Goal: Book appointment/travel/reservation

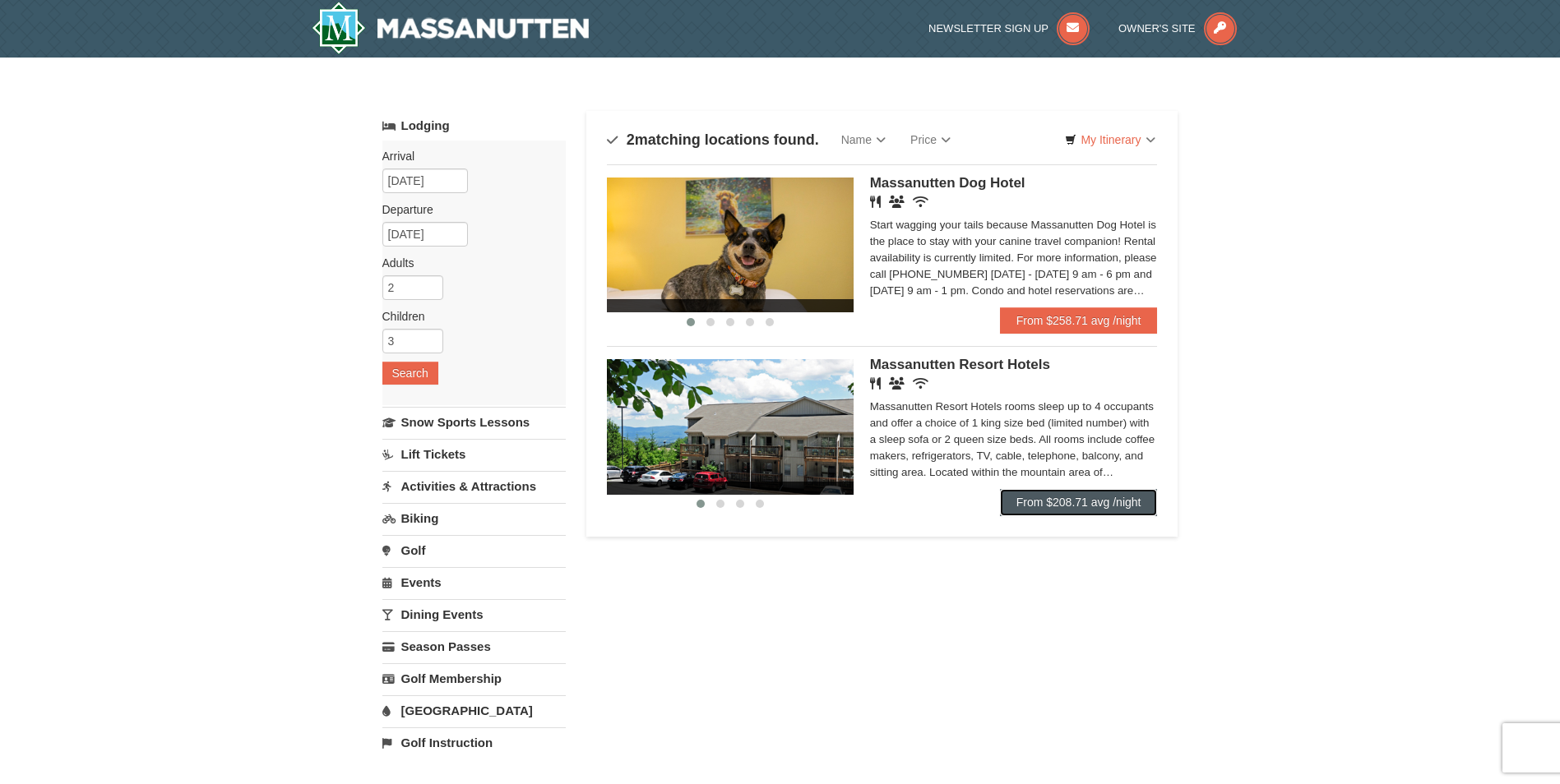
click at [1016, 508] on link "From $208.71 avg /night" at bounding box center [1078, 502] width 158 height 26
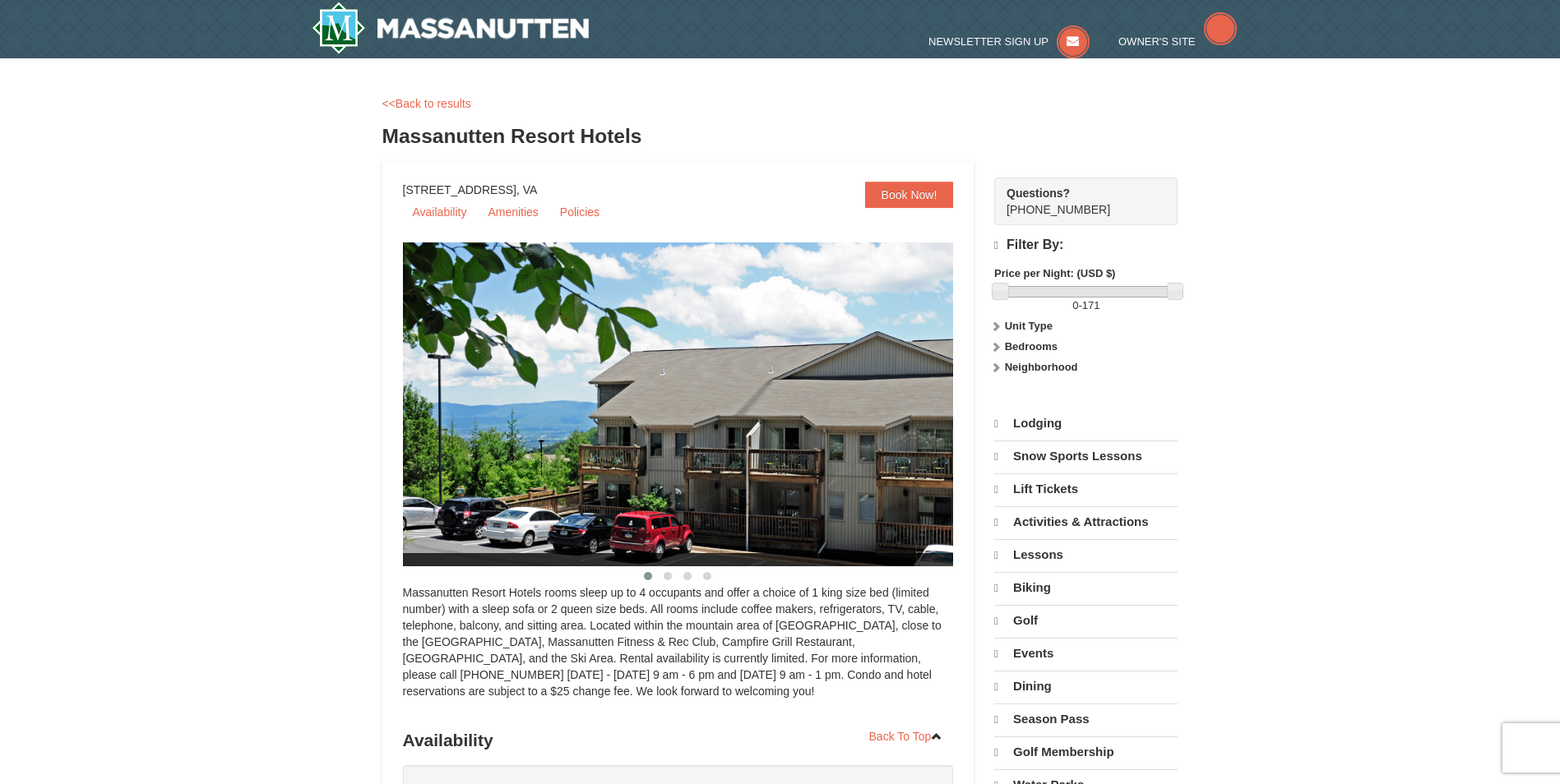
select select "9"
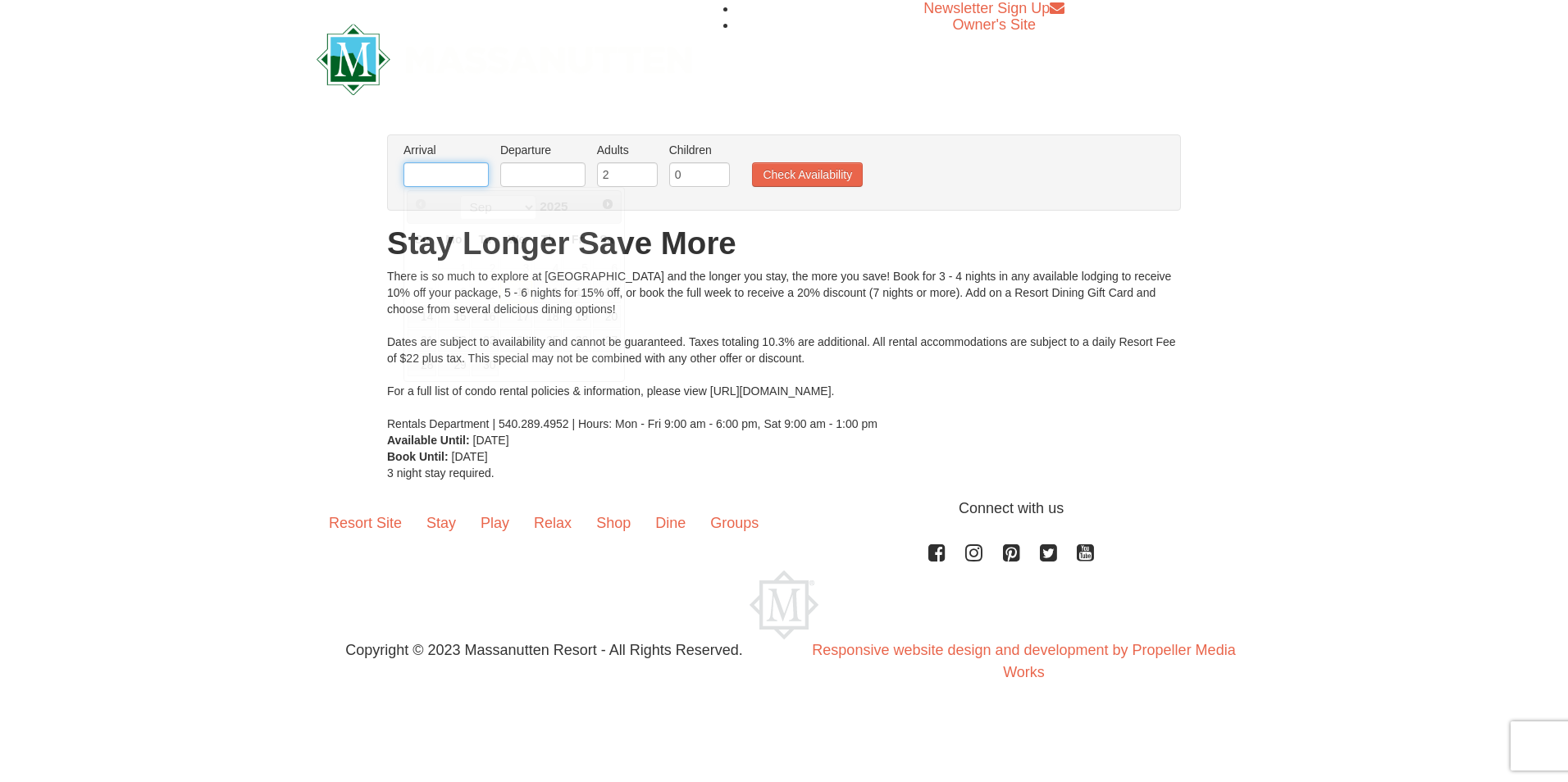
click at [465, 179] on input "text" at bounding box center [446, 174] width 85 height 25
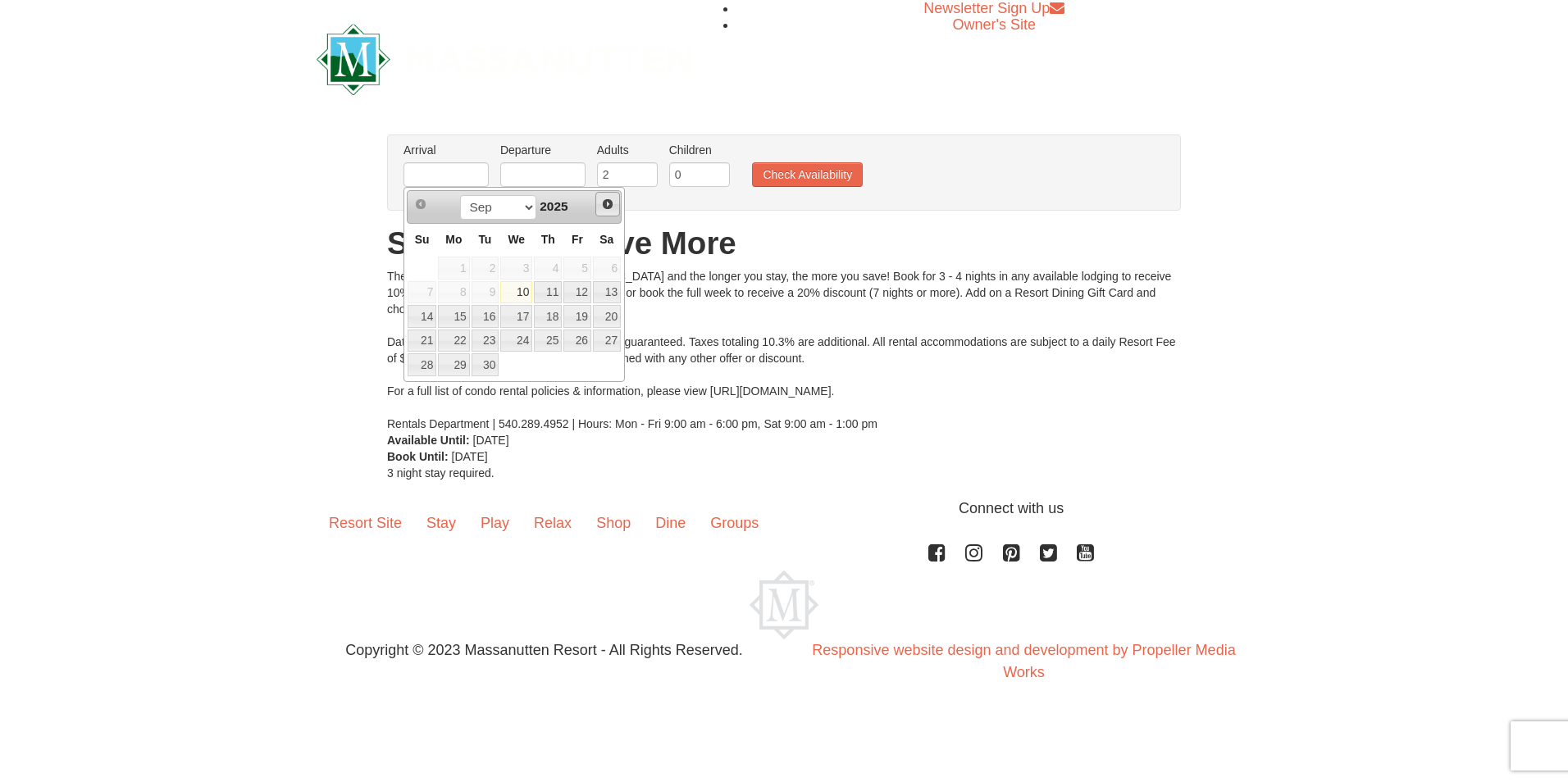
click at [609, 207] on span "Next" at bounding box center [607, 204] width 13 height 13
click at [595, 337] on link "27" at bounding box center [607, 341] width 28 height 23
type input "[DATE]"
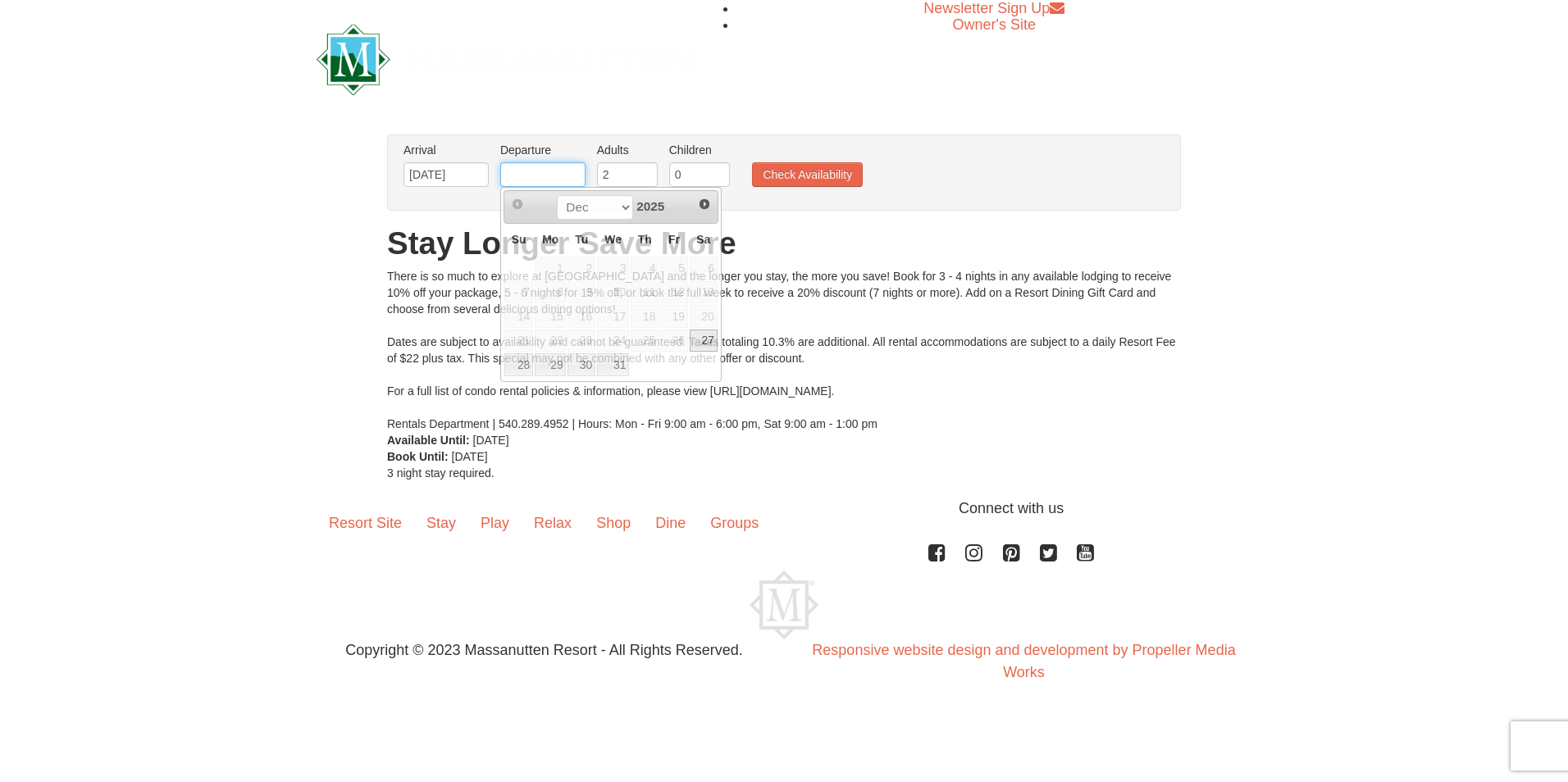
click at [543, 171] on input "text" at bounding box center [543, 174] width 85 height 25
click at [704, 206] on span "Next" at bounding box center [704, 204] width 13 height 13
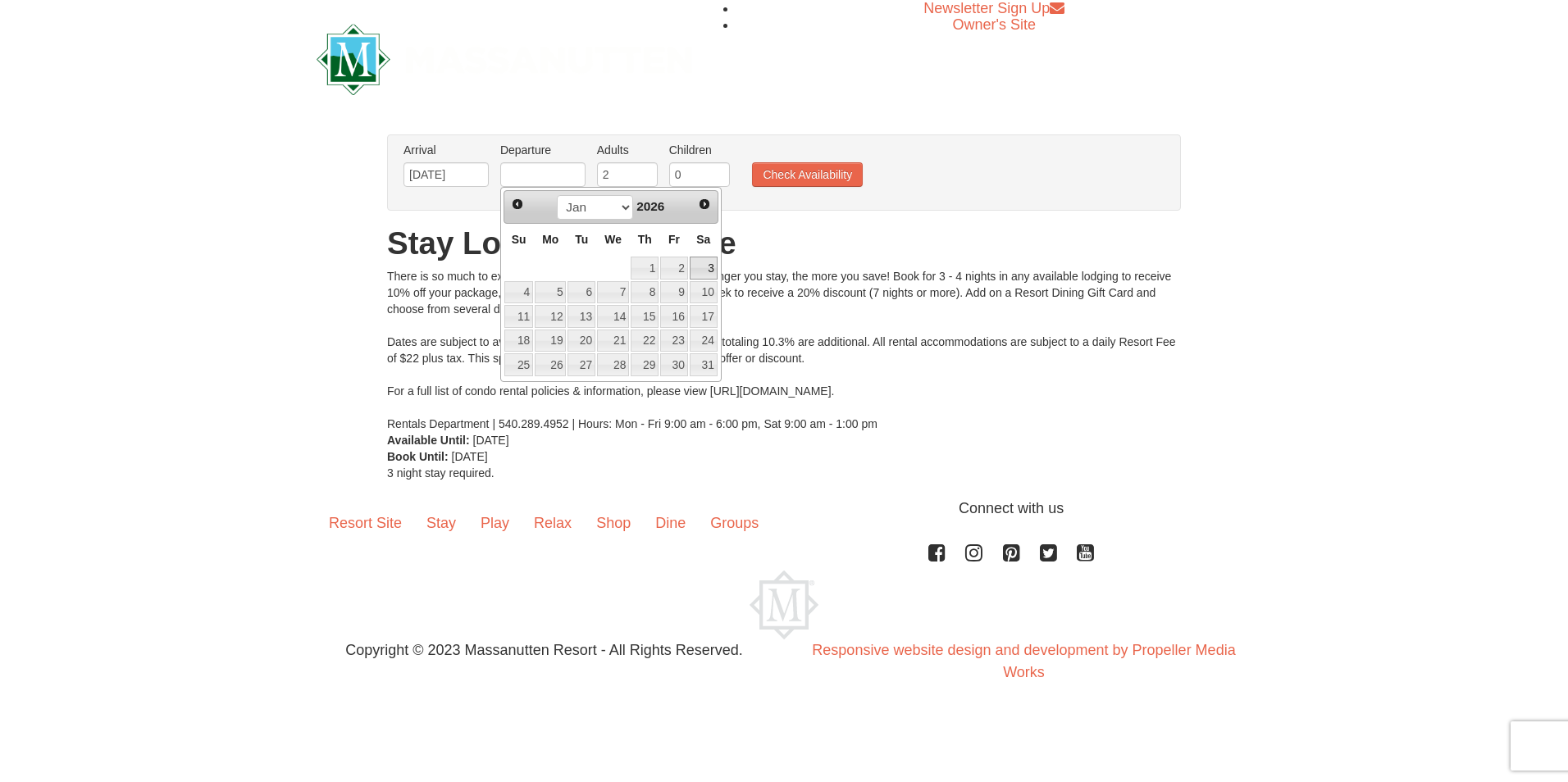
click at [699, 258] on link "3" at bounding box center [703, 268] width 28 height 23
type input "[DATE]"
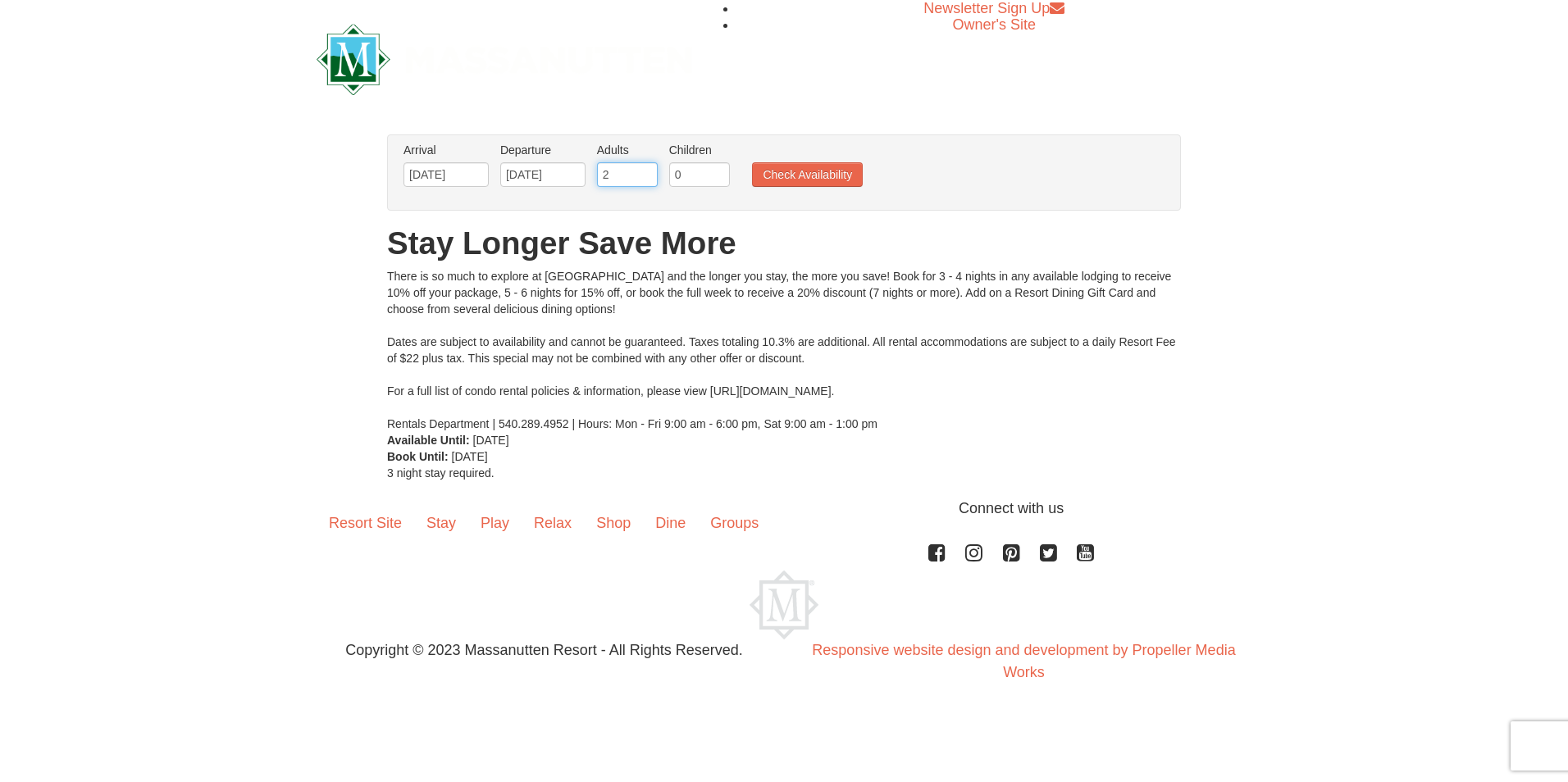
click at [631, 170] on input "2" at bounding box center [626, 174] width 60 height 25
click at [683, 168] on input "0" at bounding box center [699, 174] width 60 height 25
click at [722, 169] on input "1" at bounding box center [699, 174] width 60 height 25
click at [722, 169] on input "2" at bounding box center [699, 174] width 60 height 25
type input "3"
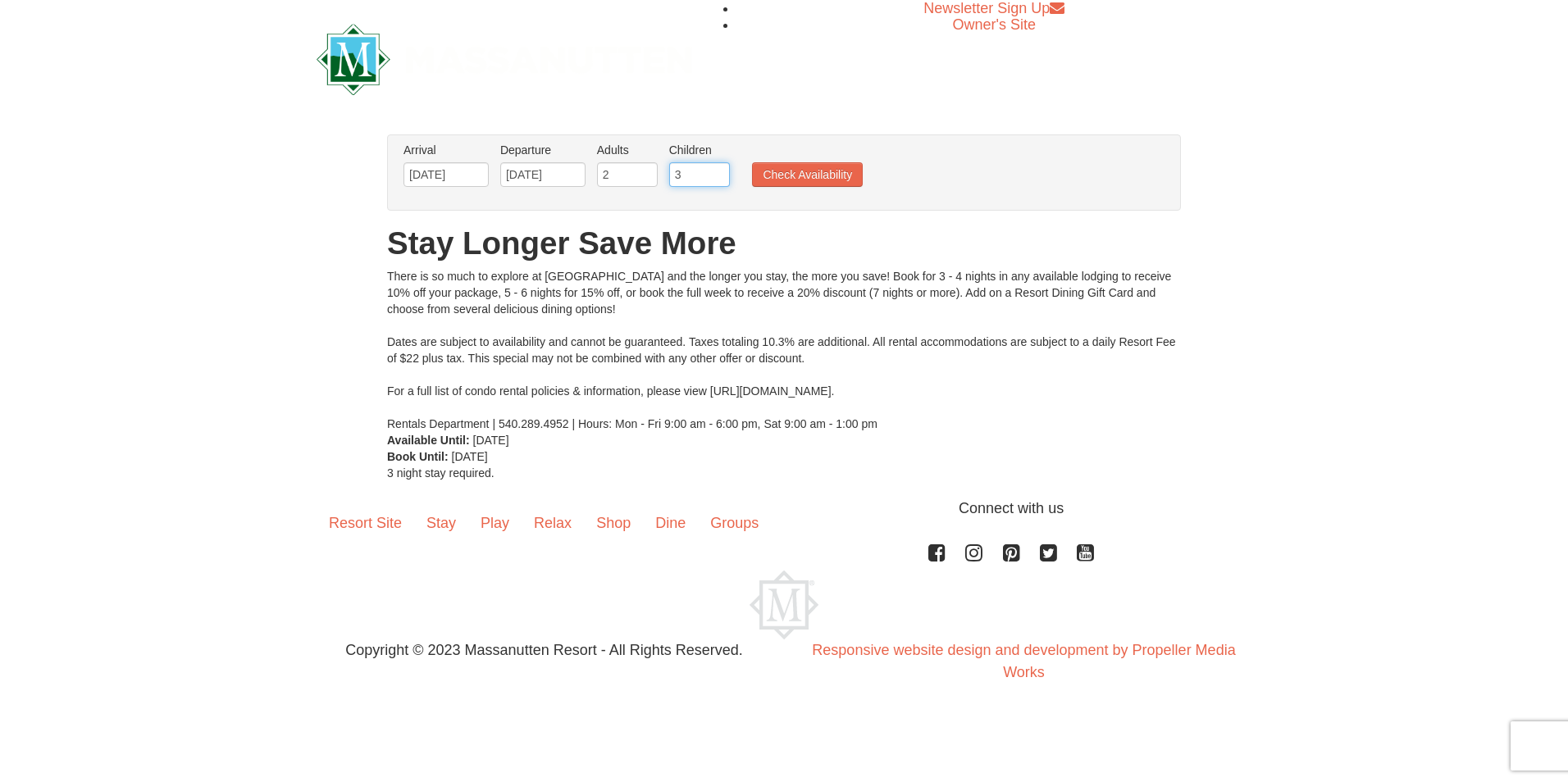
click at [722, 169] on input "3" at bounding box center [699, 174] width 60 height 25
click at [773, 183] on button "Check Availability" at bounding box center [807, 174] width 110 height 25
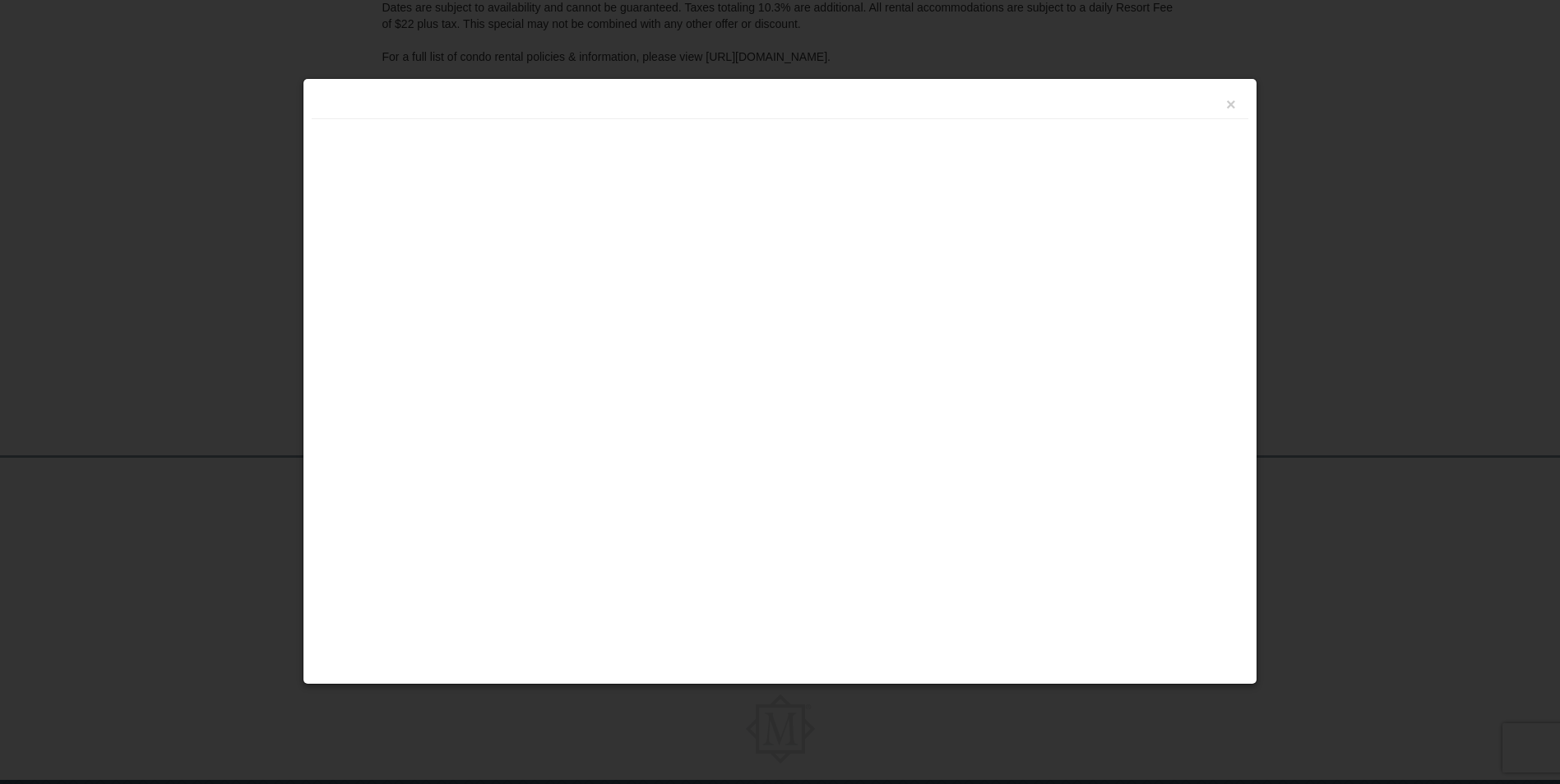
scroll to position [361, 0]
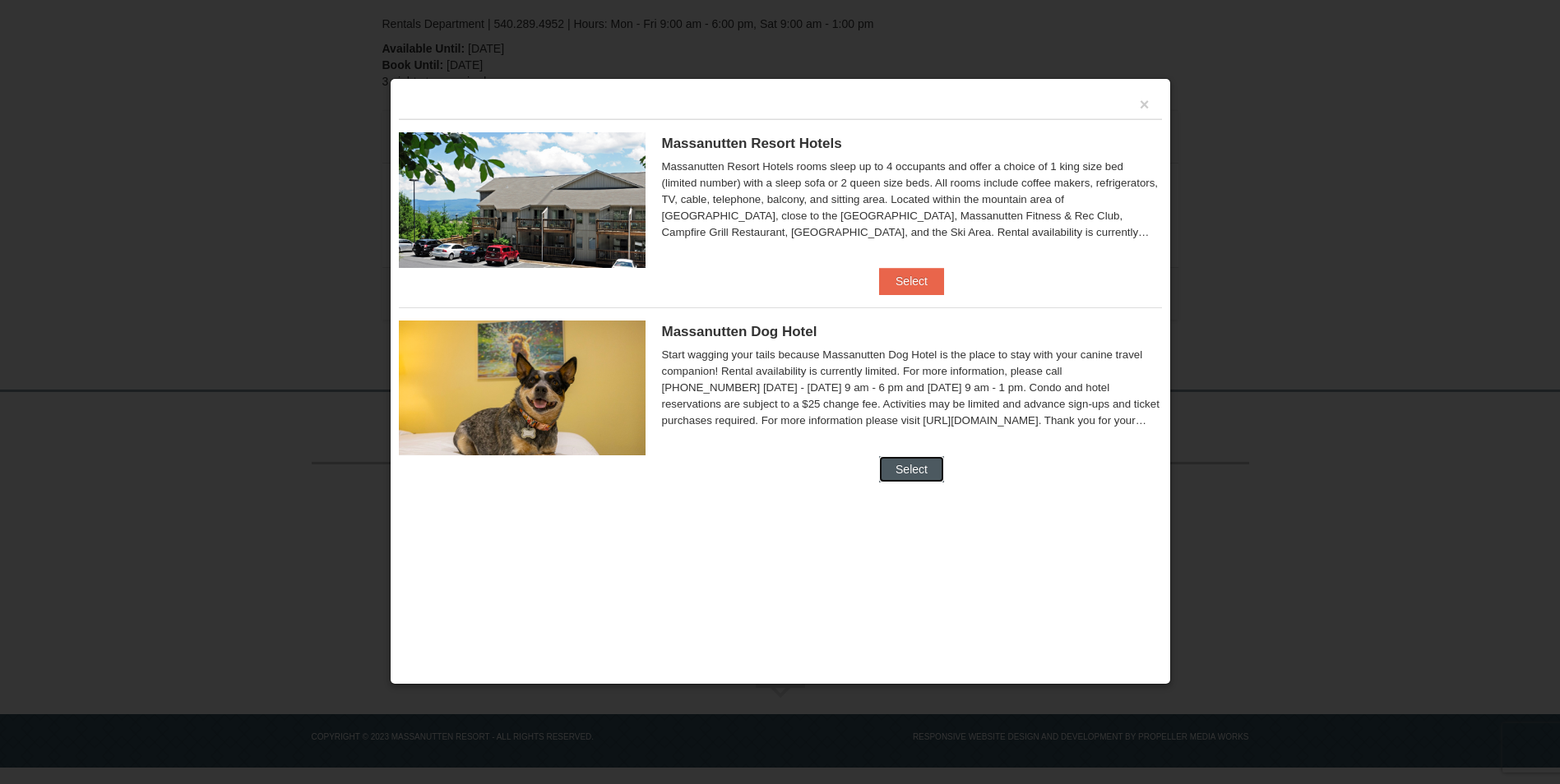
click at [922, 461] on button "Select" at bounding box center [911, 469] width 65 height 26
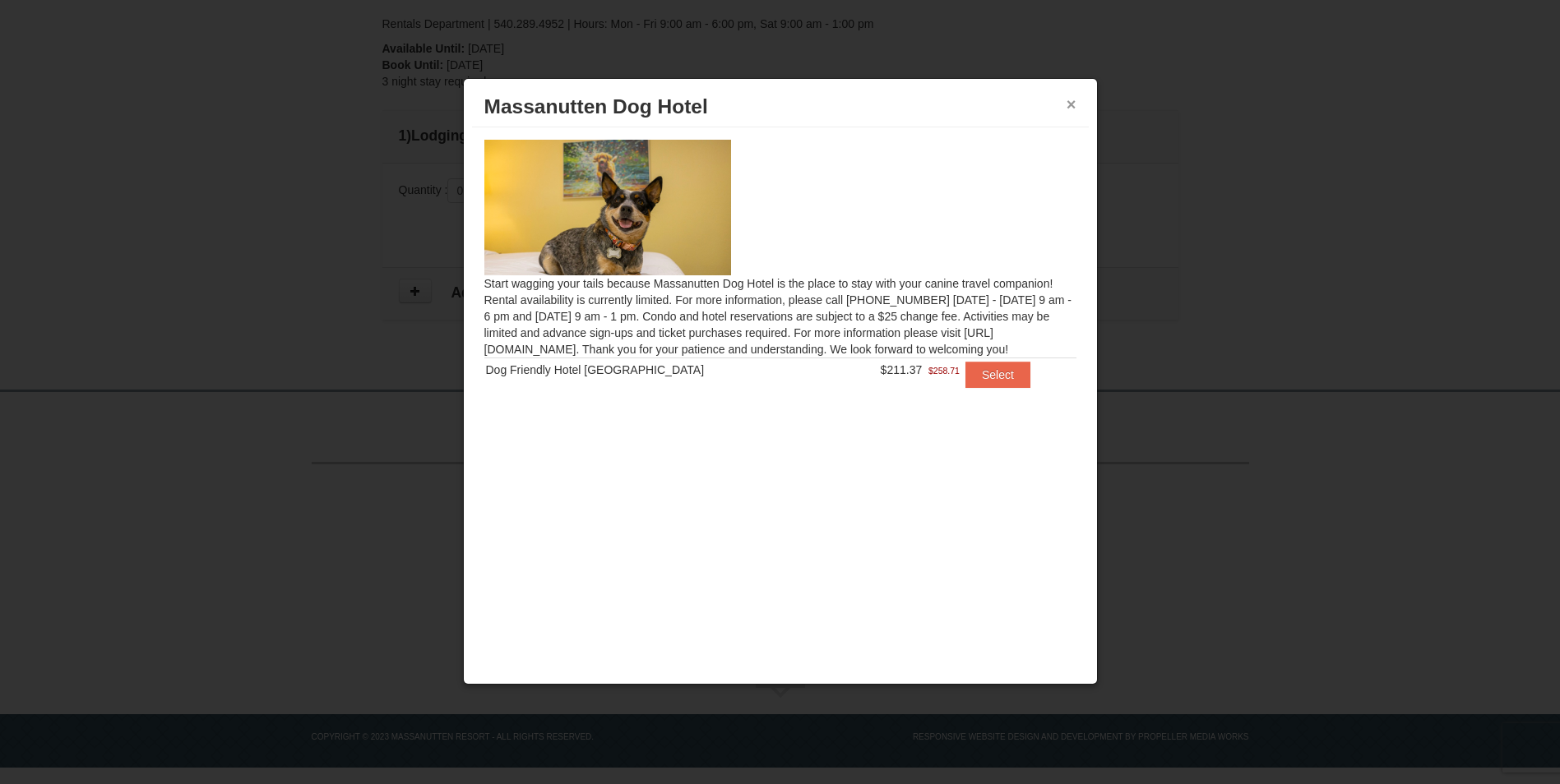
click at [1070, 97] on button "×" at bounding box center [1072, 104] width 10 height 16
